Goal: Entertainment & Leisure: Consume media (video, audio)

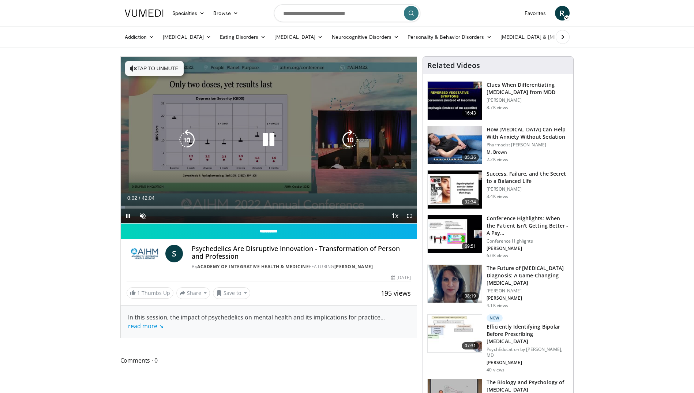
click at [163, 68] on button "Tap to unmute" at bounding box center [154, 68] width 59 height 15
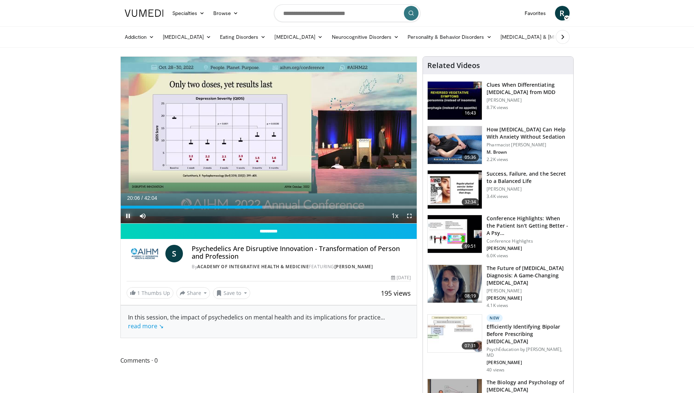
click at [127, 216] on span "Video Player" at bounding box center [128, 215] width 15 height 15
click at [126, 213] on span "Video Player" at bounding box center [128, 215] width 15 height 15
click at [127, 212] on span "Video Player" at bounding box center [128, 215] width 15 height 15
